Goal: Information Seeking & Learning: Learn about a topic

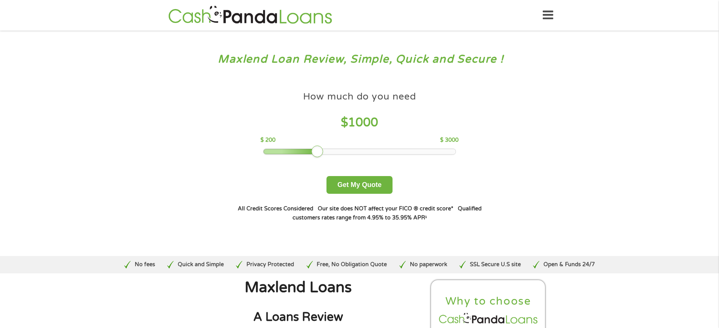
scroll to position [2053, 0]
